Goal: Navigation & Orientation: Understand site structure

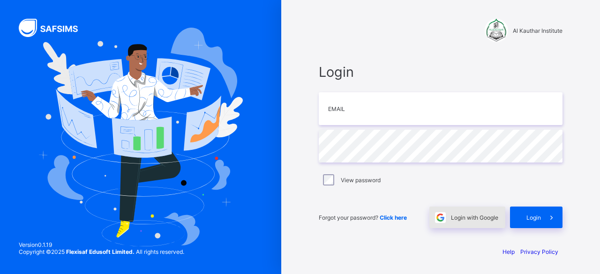
click at [483, 221] on div "Login with Google" at bounding box center [468, 218] width 76 height 22
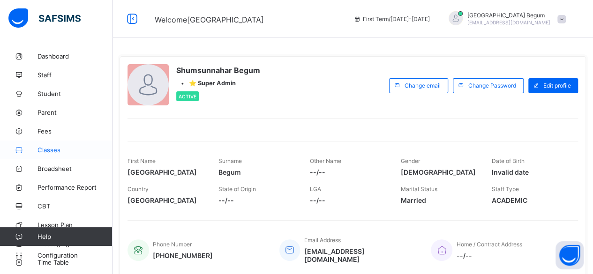
click at [54, 151] on span "Classes" at bounding box center [75, 150] width 75 height 8
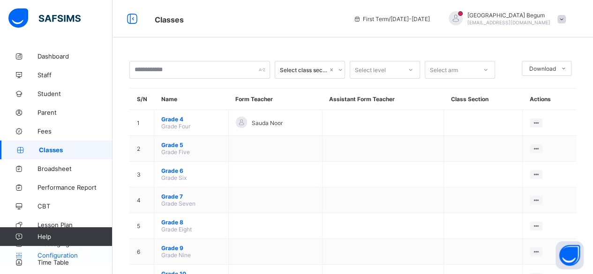
click at [63, 251] on link "Configuration" at bounding box center [56, 255] width 112 height 19
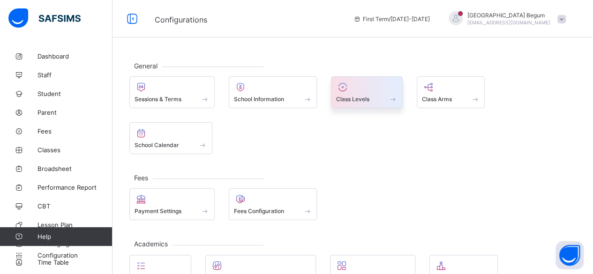
click at [369, 99] on span "Class Levels" at bounding box center [352, 99] width 33 height 7
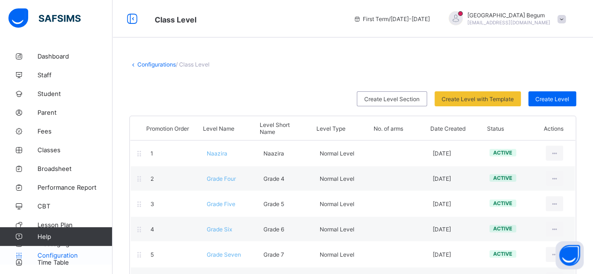
click at [64, 253] on span "Configuration" at bounding box center [75, 256] width 75 height 8
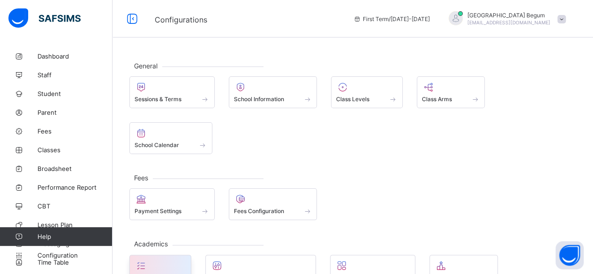
click at [168, 260] on div at bounding box center [161, 265] width 52 height 11
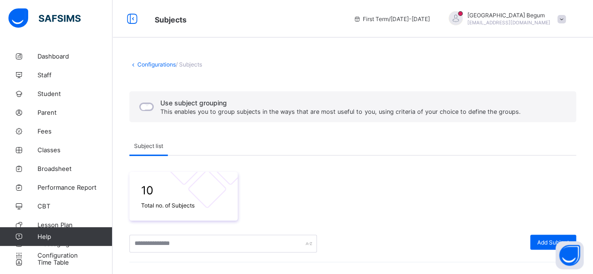
click at [141, 66] on link "Configurations" at bounding box center [156, 64] width 38 height 7
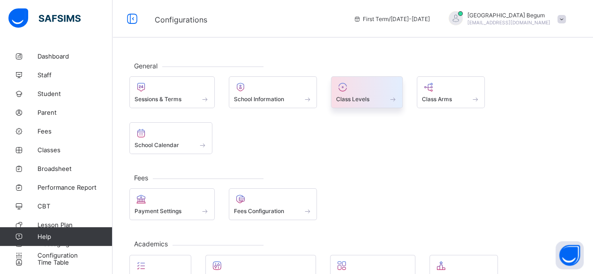
click at [367, 96] on span "Class Levels" at bounding box center [352, 99] width 33 height 7
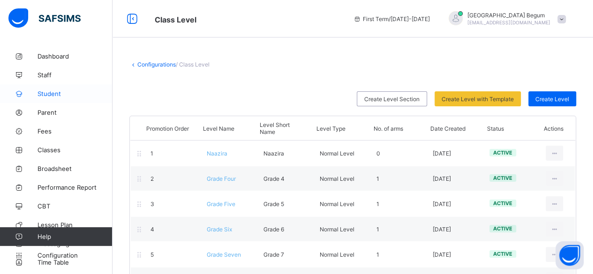
click at [51, 91] on span "Student" at bounding box center [75, 94] width 75 height 8
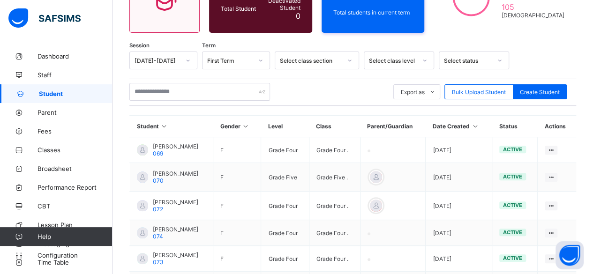
scroll to position [121, 0]
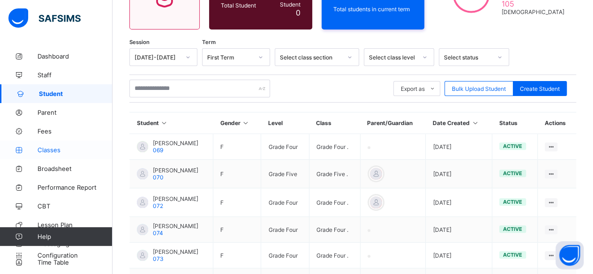
click at [53, 151] on span "Classes" at bounding box center [75, 150] width 75 height 8
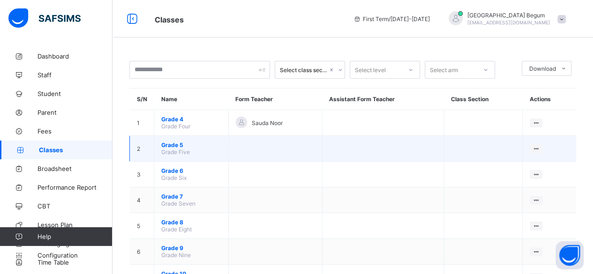
click at [178, 143] on span "Grade 5" at bounding box center [191, 145] width 60 height 7
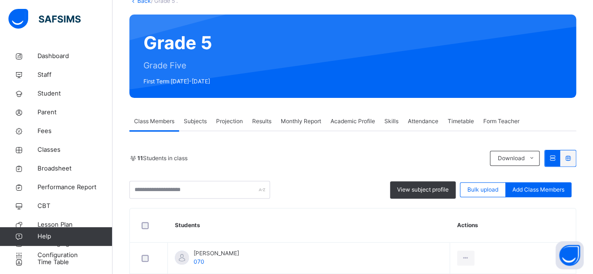
scroll to position [77, 0]
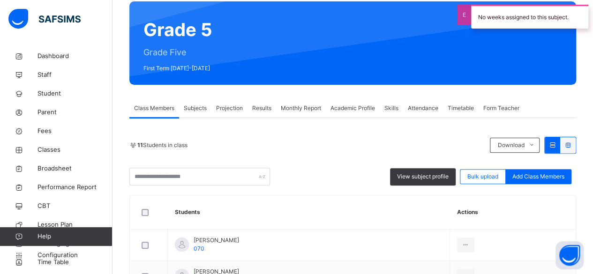
click at [226, 110] on span "Projection" at bounding box center [229, 108] width 27 height 8
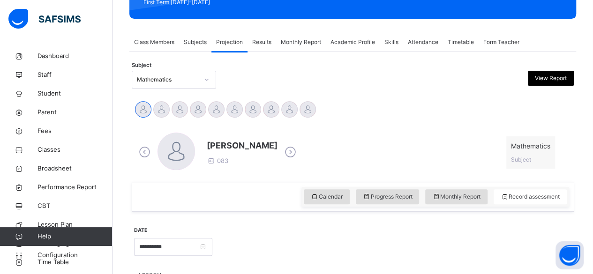
scroll to position [144, 0]
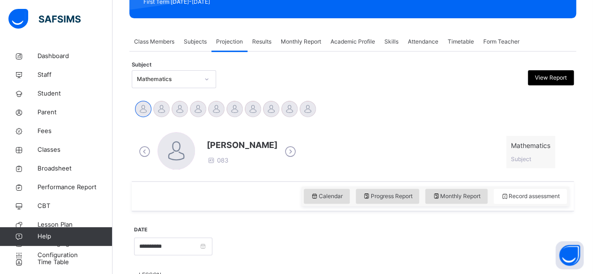
click at [197, 40] on span "Subjects" at bounding box center [195, 42] width 23 height 8
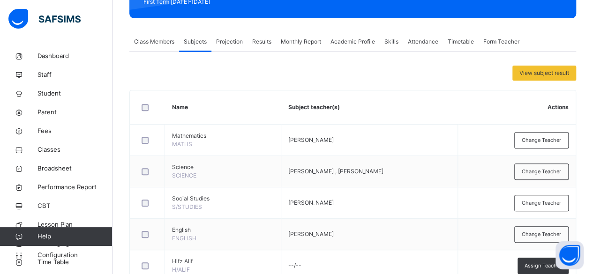
click at [148, 44] on span "Class Members" at bounding box center [154, 42] width 40 height 8
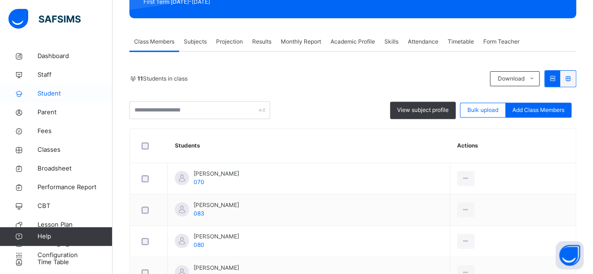
click at [53, 97] on span "Student" at bounding box center [75, 93] width 75 height 9
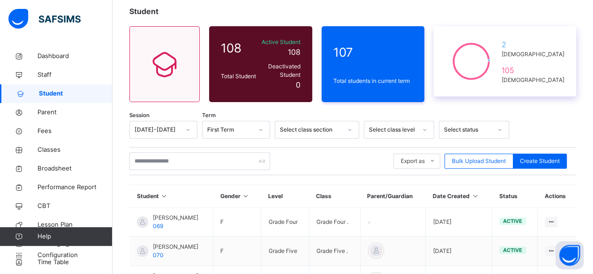
scroll to position [60, 0]
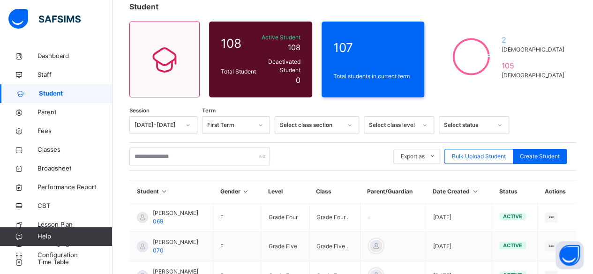
click at [394, 121] on div "Select class level" at bounding box center [393, 125] width 48 height 8
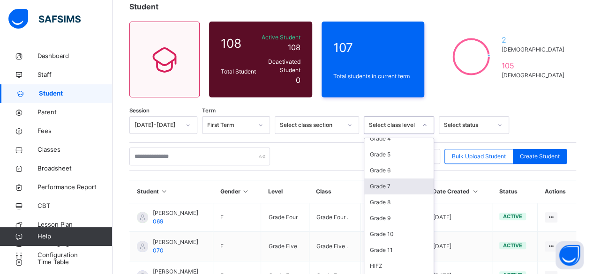
scroll to position [41, 0]
click at [391, 225] on div "Grade 10" at bounding box center [398, 233] width 69 height 16
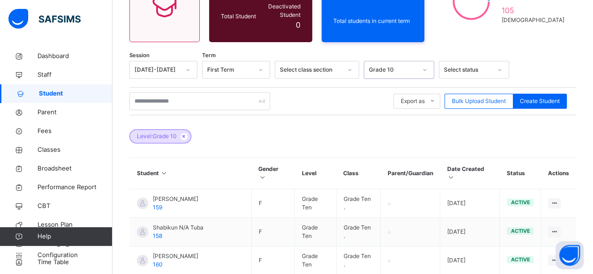
scroll to position [115, 0]
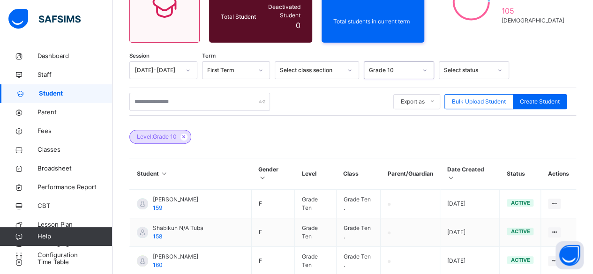
click at [394, 66] on div "Grade 10" at bounding box center [393, 70] width 48 height 8
click at [303, 66] on div "Select class section" at bounding box center [311, 70] width 62 height 8
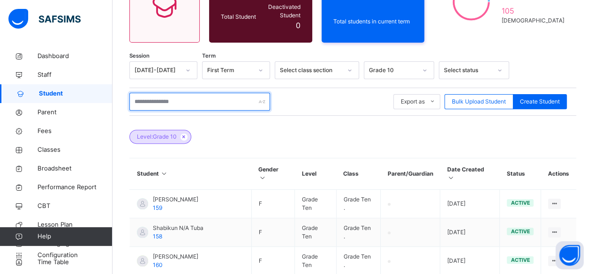
click at [225, 100] on input "text" at bounding box center [199, 102] width 141 height 18
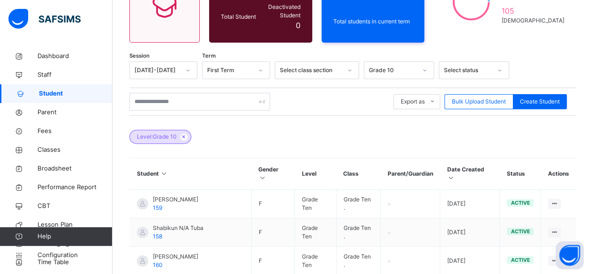
click at [331, 100] on div "Export as Pdf Report Excel Report Excel Report (LMS) Bulk Upload Student Create…" at bounding box center [352, 102] width 447 height 18
click at [96, 152] on span "Classes" at bounding box center [75, 149] width 75 height 9
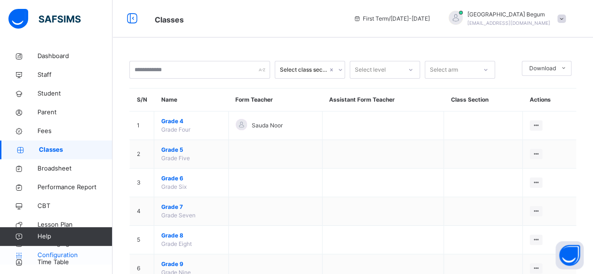
click at [64, 257] on span "Configuration" at bounding box center [75, 255] width 75 height 9
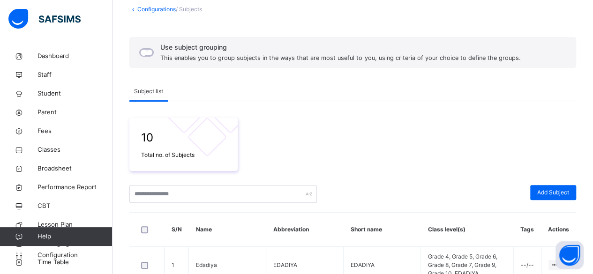
scroll to position [57, 0]
click at [163, 5] on link "Configurations" at bounding box center [156, 8] width 38 height 7
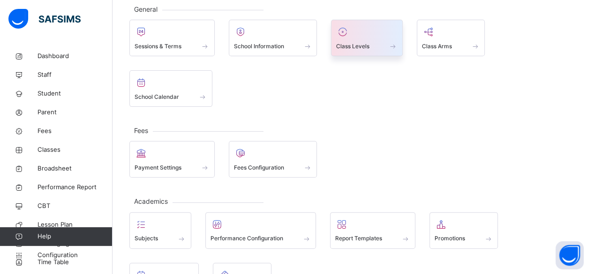
click at [353, 36] on div at bounding box center [366, 32] width 61 height 14
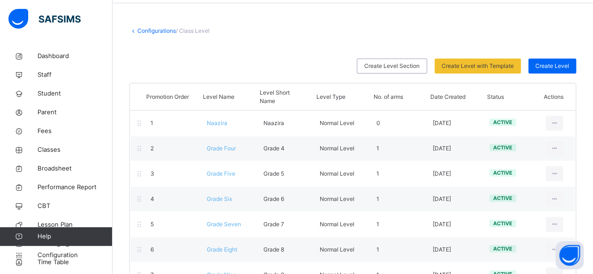
scroll to position [36, 0]
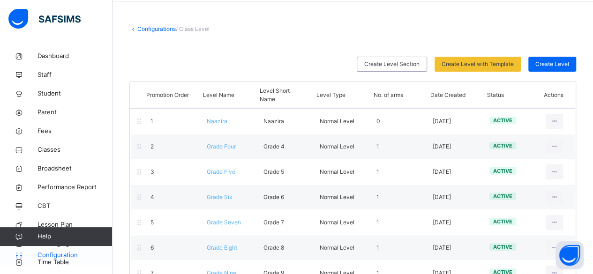
click at [55, 251] on span "Configuration" at bounding box center [75, 255] width 75 height 9
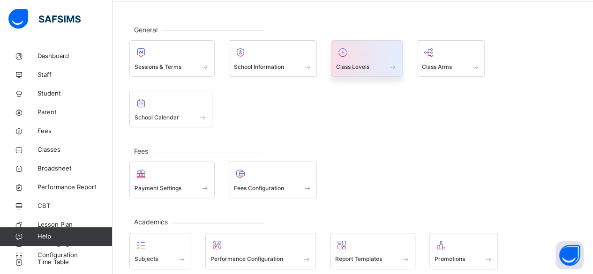
click at [357, 55] on div at bounding box center [366, 52] width 61 height 14
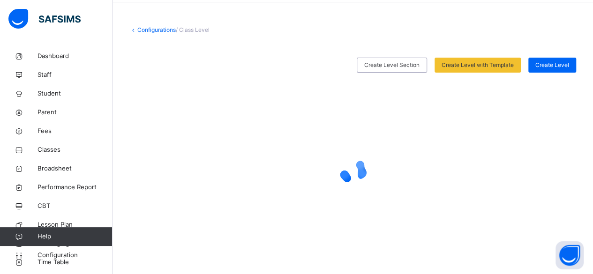
click at [357, 55] on span at bounding box center [352, 51] width 447 height 14
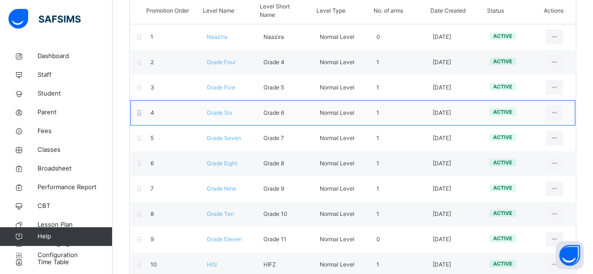
scroll to position [126, 0]
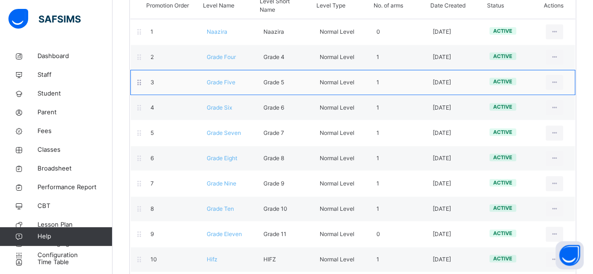
click at [228, 80] on span "Grade Five" at bounding box center [221, 82] width 29 height 7
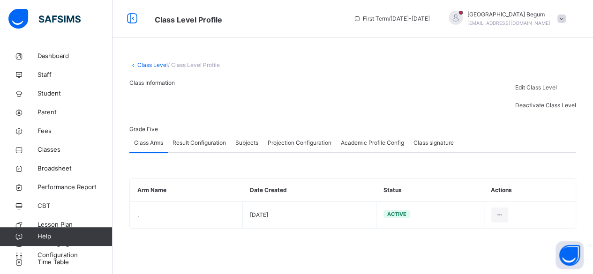
scroll to position [44, 0]
click at [149, 61] on link "Class Level" at bounding box center [152, 64] width 30 height 7
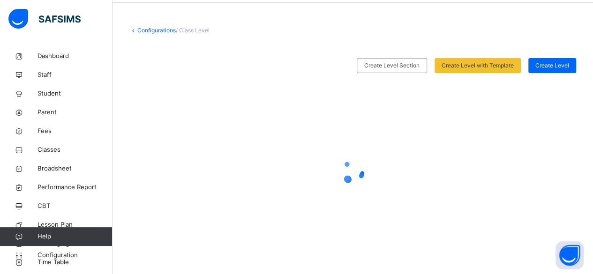
scroll to position [44, 0]
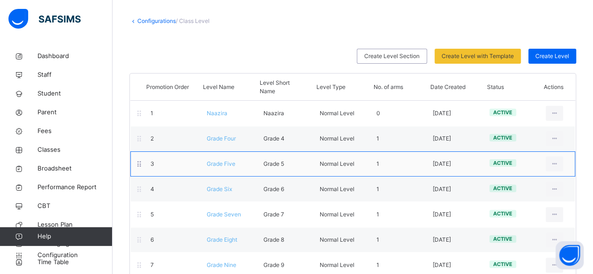
click at [222, 170] on div "3 Grade Five Grade 5 Normal Level 1 [DATE] active View Class Level Edit Class L…" at bounding box center [352, 164] width 445 height 25
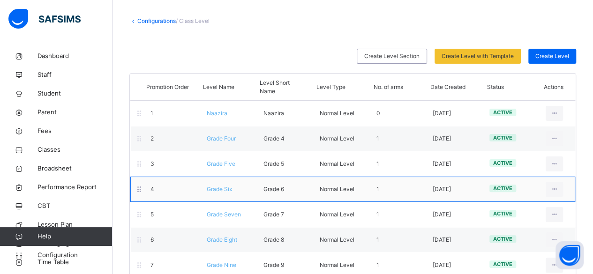
click at [224, 188] on span "Grade Six" at bounding box center [219, 189] width 25 height 7
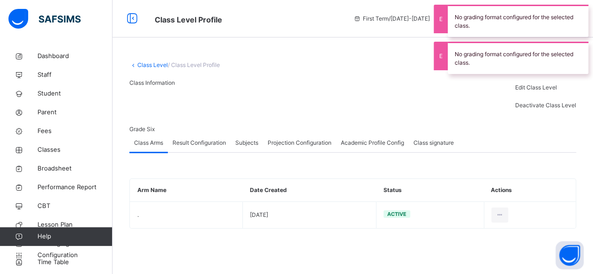
scroll to position [44, 0]
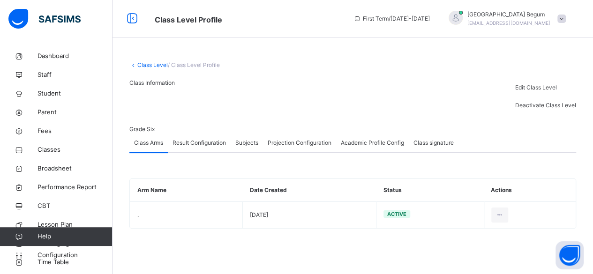
click at [151, 61] on link "Class Level" at bounding box center [152, 64] width 30 height 7
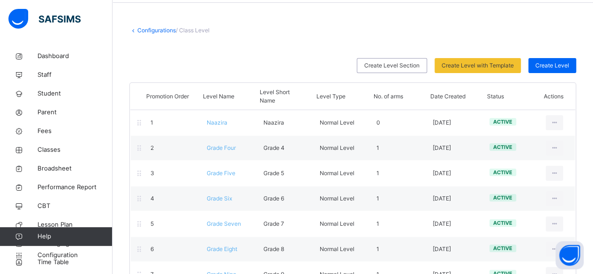
scroll to position [44, 0]
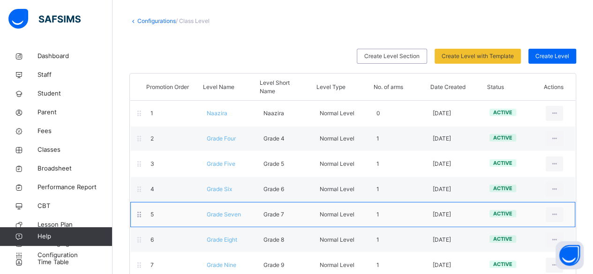
click at [224, 215] on span "Grade Seven" at bounding box center [224, 214] width 34 height 7
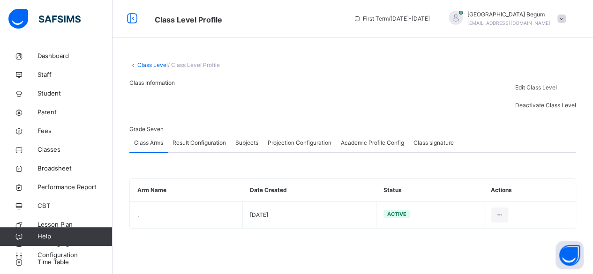
scroll to position [44, 0]
click at [184, 147] on span "Result Configuration" at bounding box center [199, 143] width 53 height 8
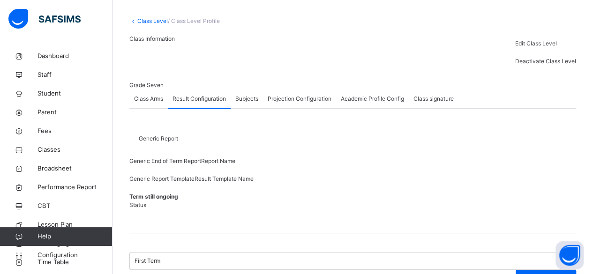
click at [258, 103] on span "Subjects" at bounding box center [246, 99] width 23 height 8
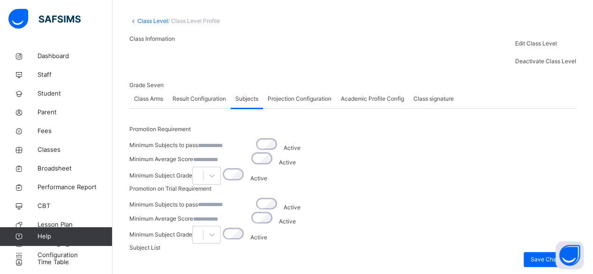
click at [145, 103] on span "Class Arms" at bounding box center [148, 99] width 29 height 8
